Goal: Obtain resource: Obtain resource

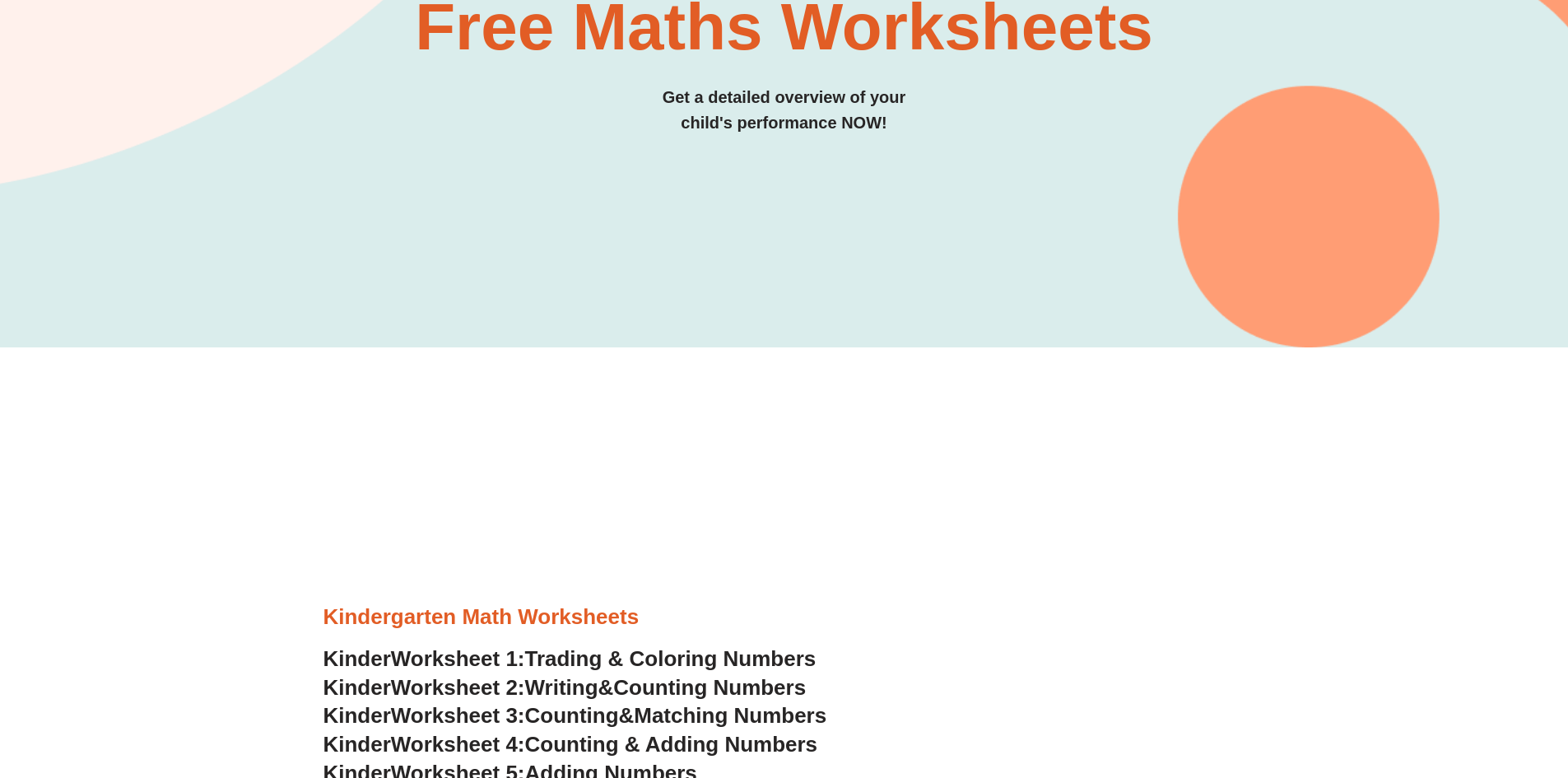
scroll to position [658, 0]
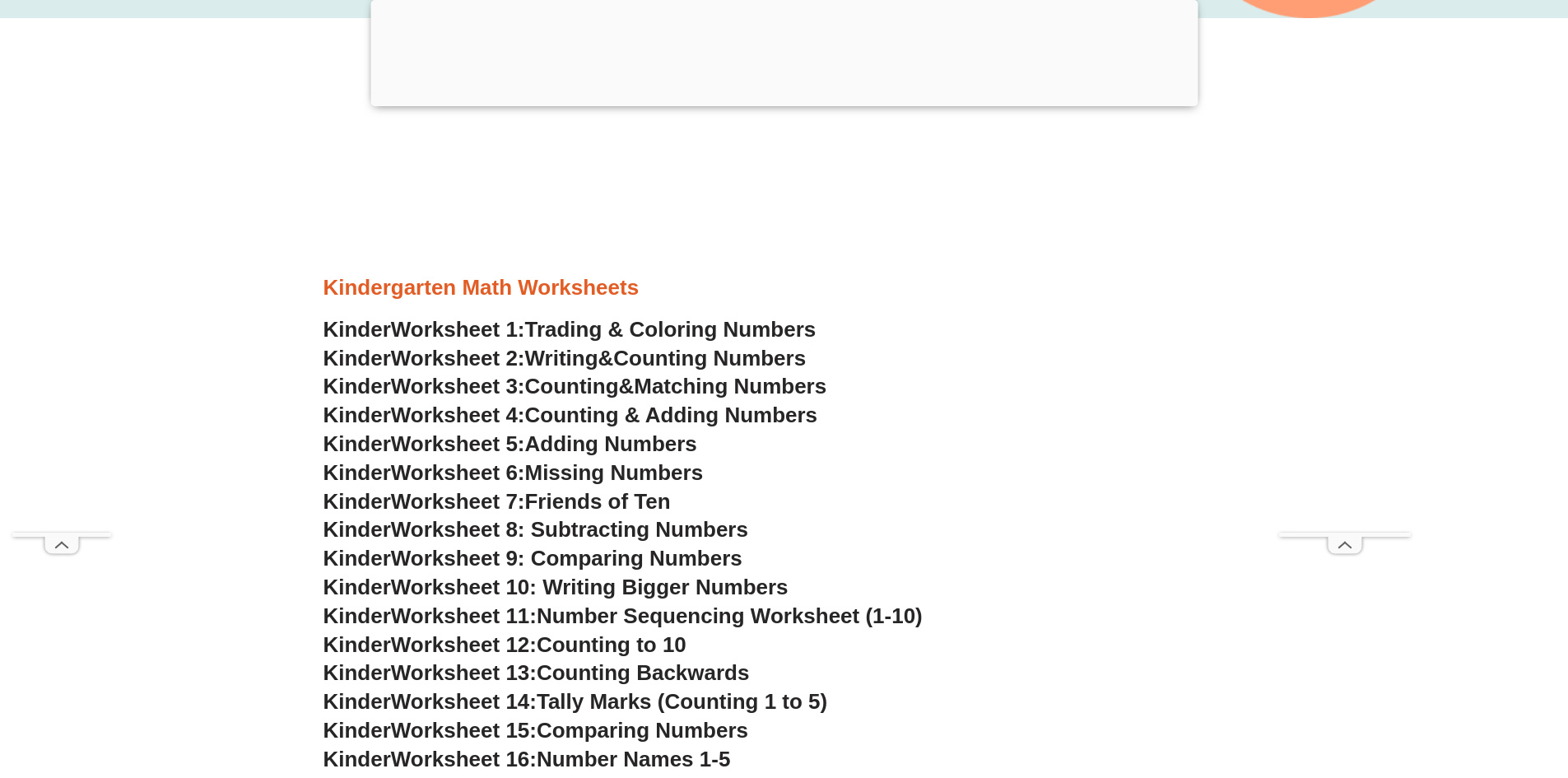
click at [644, 532] on span "Worksheet 8: Subtracting Numbers" at bounding box center [569, 528] width 357 height 24
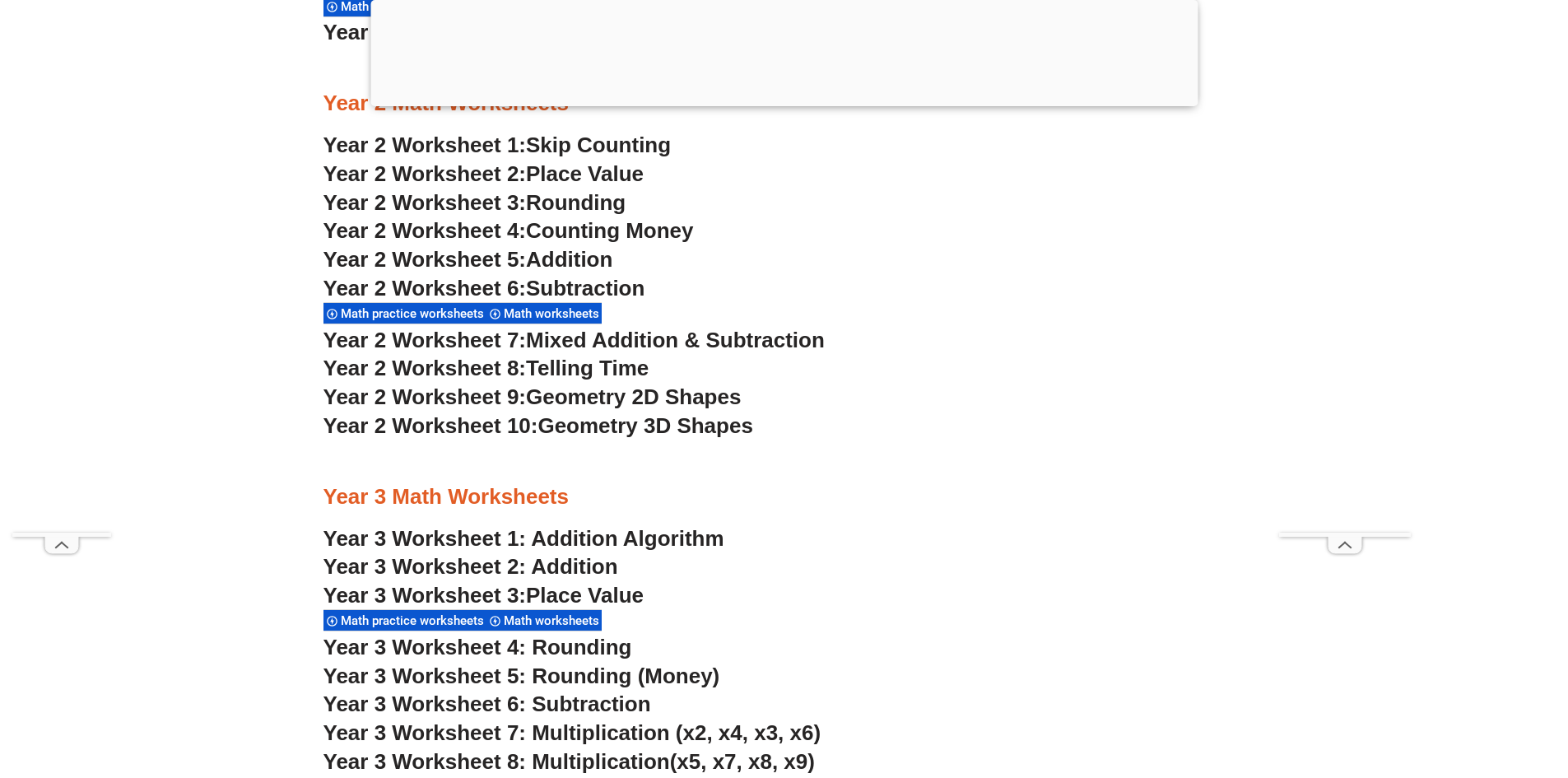
scroll to position [1975, 0]
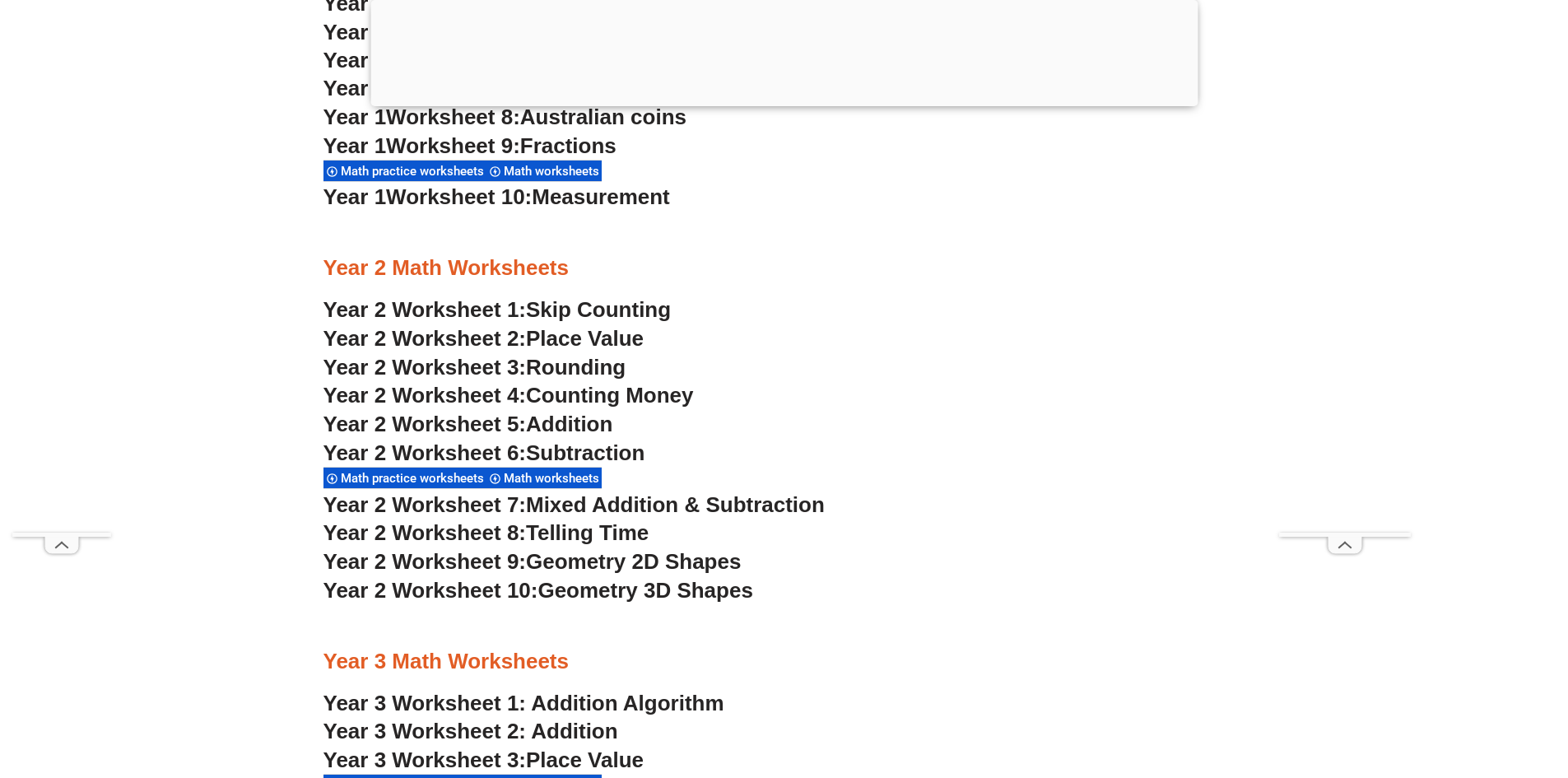
click at [592, 452] on span "Subtraction" at bounding box center [586, 452] width 119 height 24
click at [581, 416] on span "Addition" at bounding box center [569, 423] width 87 height 24
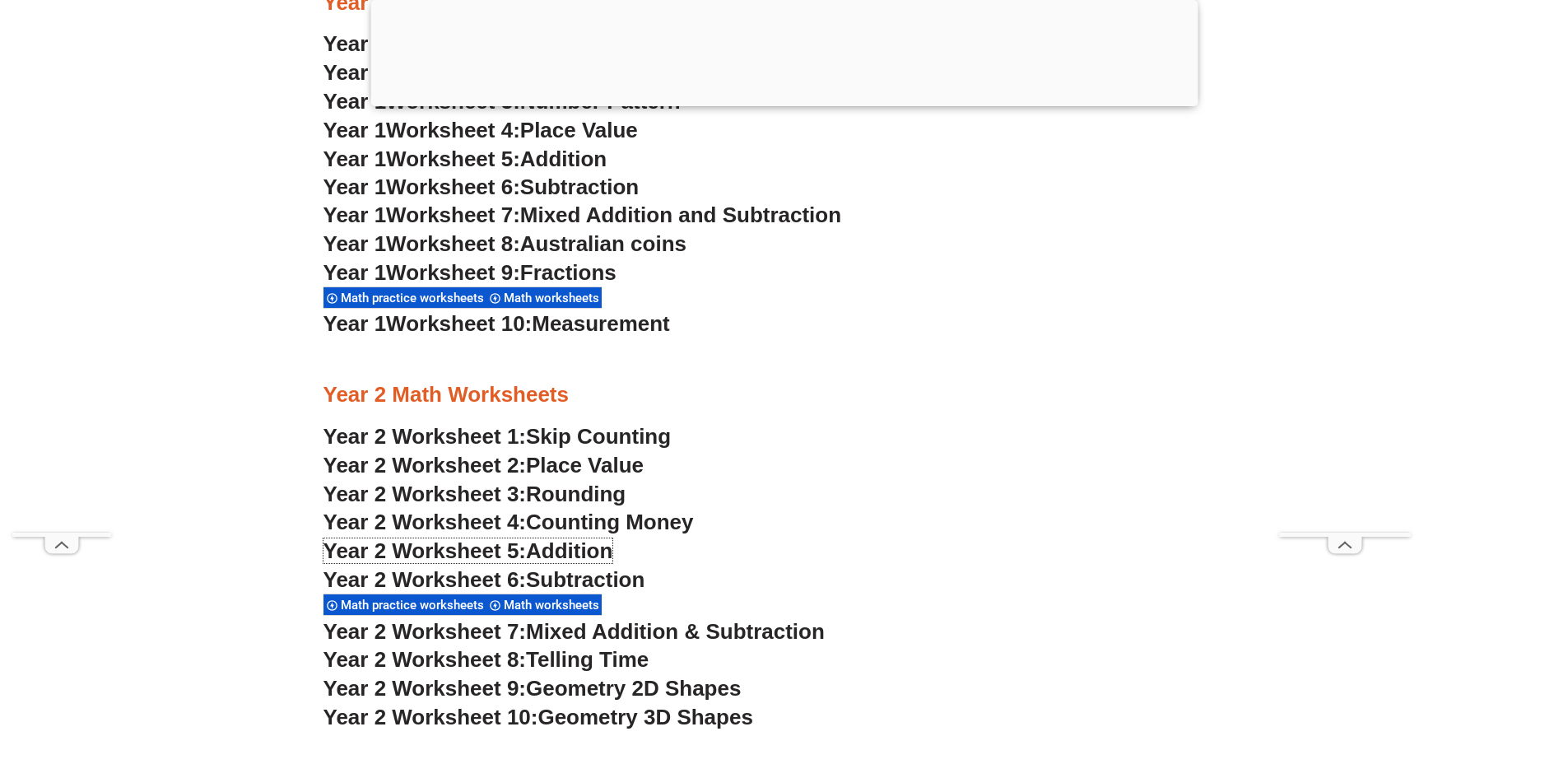
scroll to position [1811, 0]
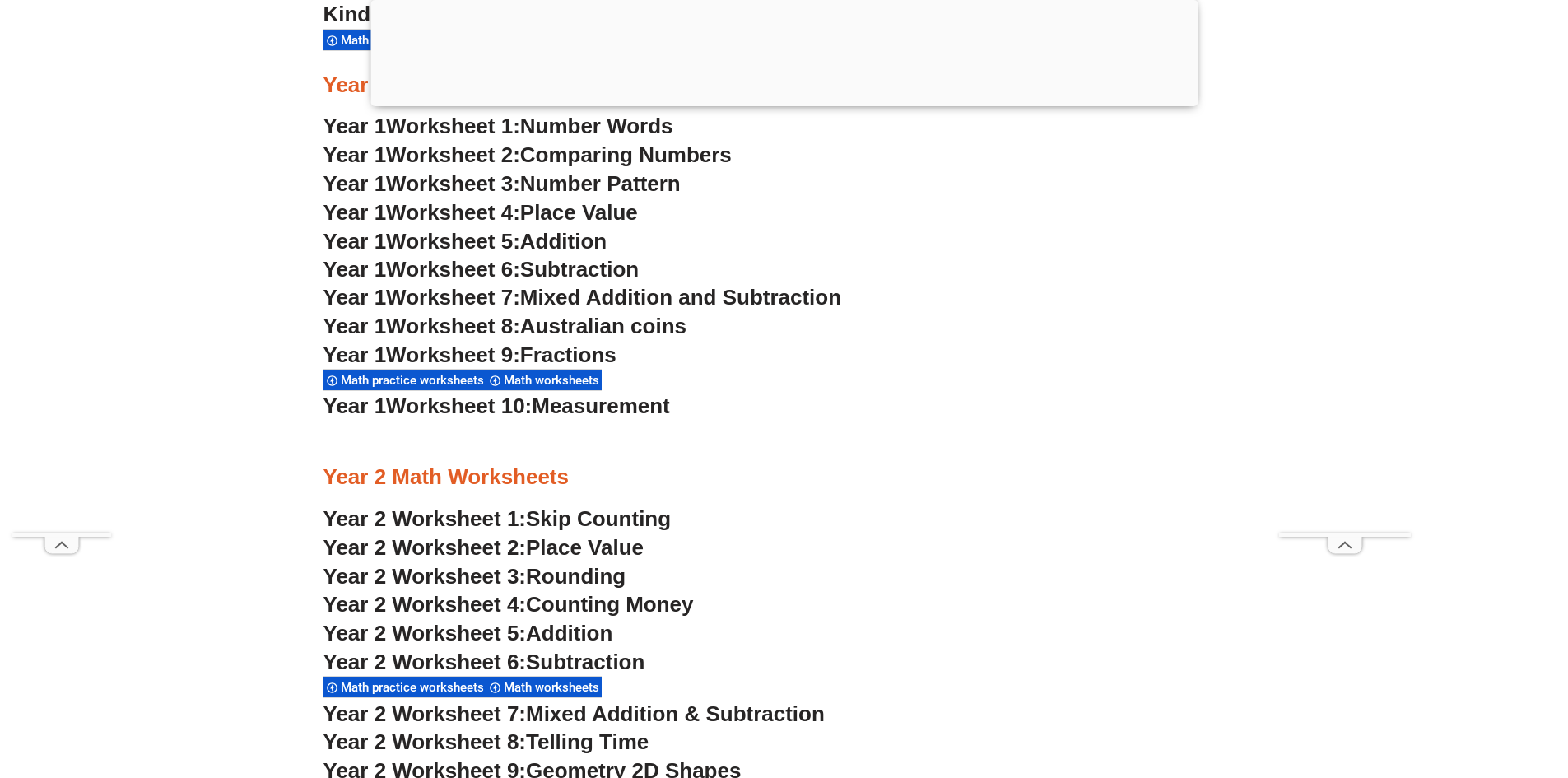
click at [538, 234] on span "Addition" at bounding box center [563, 240] width 87 height 24
click at [582, 189] on span "Number Pattern" at bounding box center [600, 183] width 160 height 24
click at [570, 293] on span "Mixed Addition and Subtraction" at bounding box center [681, 297] width 321 height 24
click at [580, 356] on span "Fractions" at bounding box center [568, 354] width 96 height 24
click at [601, 407] on span "Measurement" at bounding box center [601, 406] width 138 height 24
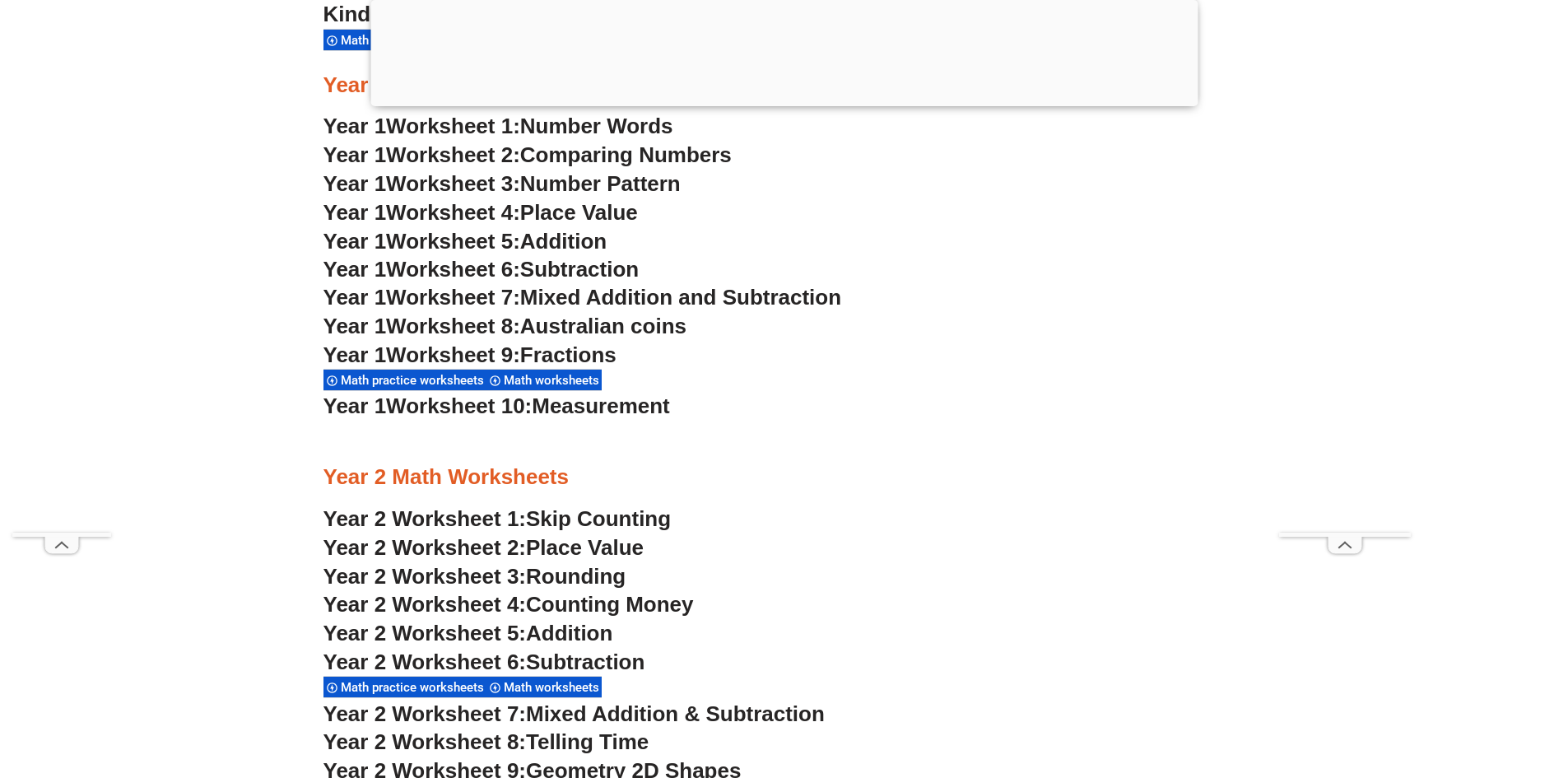
click at [552, 603] on span "Counting Money" at bounding box center [610, 603] width 168 height 24
click at [612, 513] on span "Skip Counting" at bounding box center [598, 517] width 145 height 24
click at [587, 149] on span "Comparing Numbers" at bounding box center [625, 154] width 211 height 24
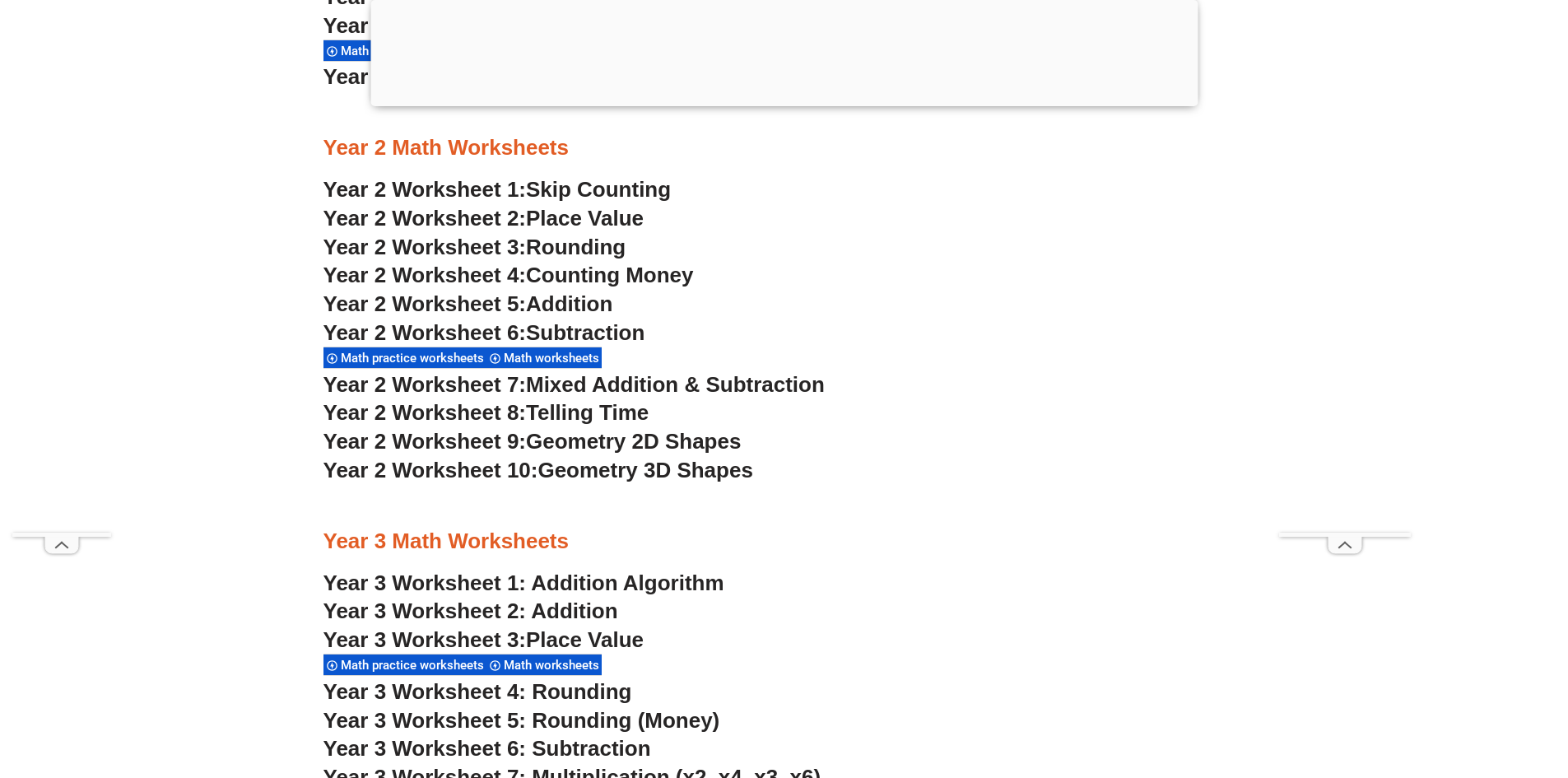
scroll to position [2222, 0]
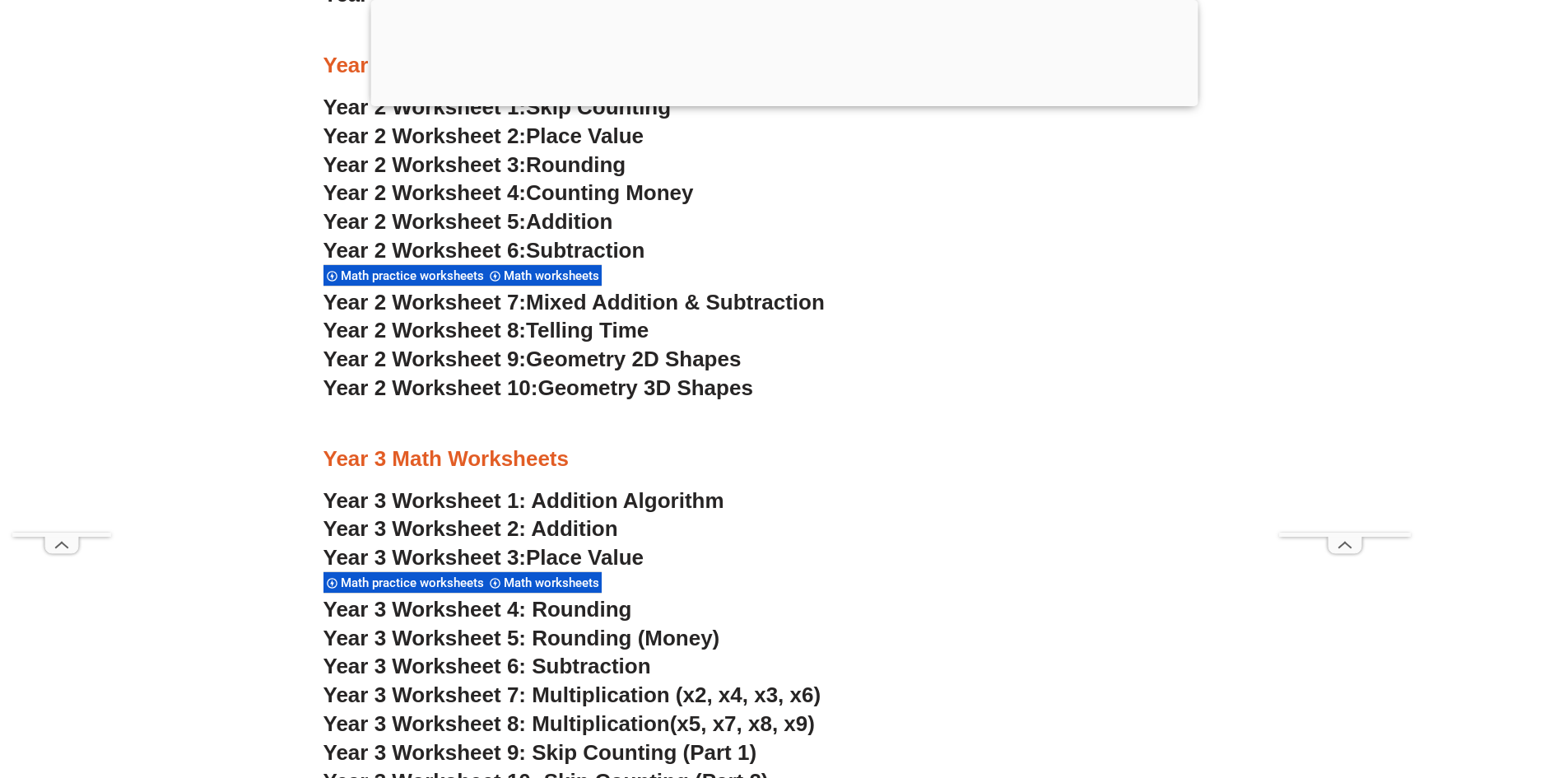
click at [601, 384] on span "Geometry 3D Shapes" at bounding box center [645, 387] width 215 height 24
click at [564, 328] on span "Telling Time" at bounding box center [588, 330] width 123 height 24
